Goal: Check status: Verify the current state of an ongoing process or item

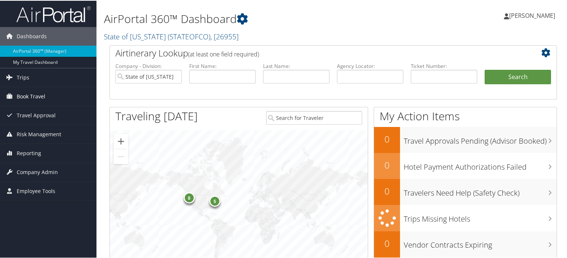
click at [32, 96] on span "Book Travel" at bounding box center [31, 95] width 29 height 19
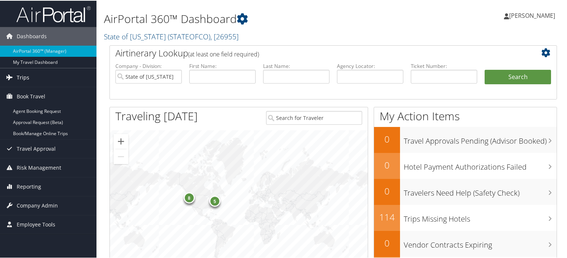
click at [18, 77] on span "Trips" at bounding box center [23, 77] width 13 height 19
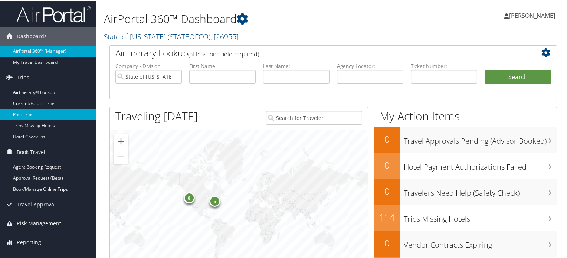
click at [30, 114] on link "Past Trips" at bounding box center [48, 113] width 96 height 11
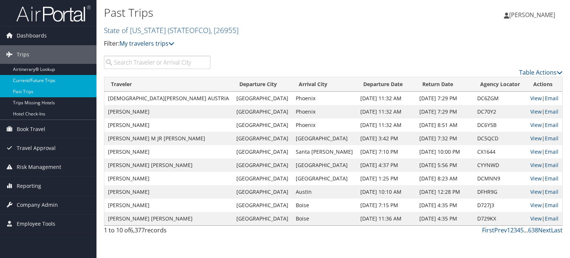
click at [29, 78] on link "Current/Future Trips" at bounding box center [48, 80] width 96 height 11
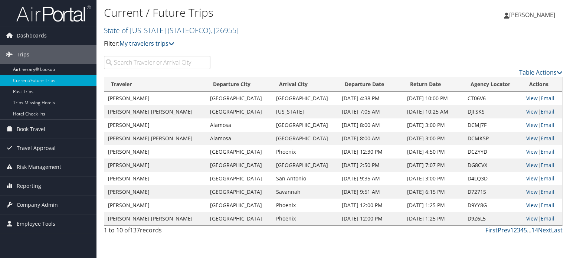
click at [162, 60] on input "search" at bounding box center [157, 62] width 106 height 13
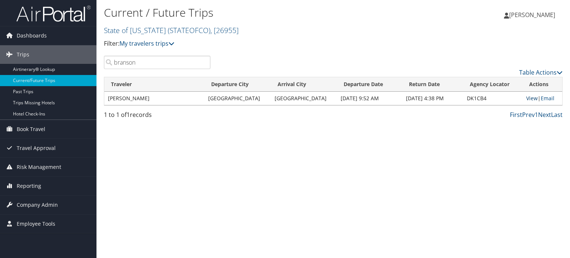
type input "branson"
click at [526, 100] on link "View" at bounding box center [531, 98] width 11 height 7
